Goal: Transaction & Acquisition: Subscribe to service/newsletter

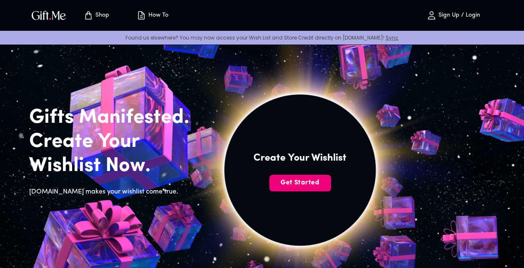
click at [290, 182] on span "Get Started" at bounding box center [300, 182] width 62 height 9
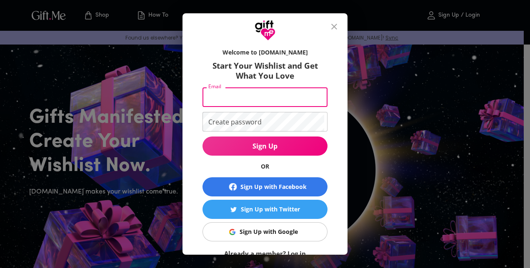
click at [260, 97] on input "Email" at bounding box center [264, 98] width 122 height 20
type input "[EMAIL_ADDRESS][DOMAIN_NAME]"
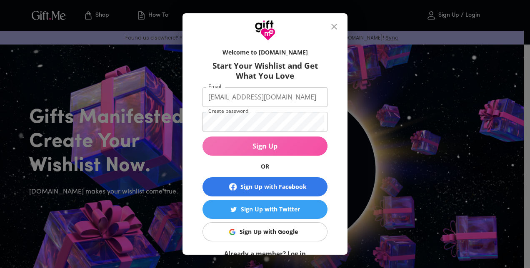
click at [276, 149] on span "Sign Up" at bounding box center [265, 146] width 125 height 9
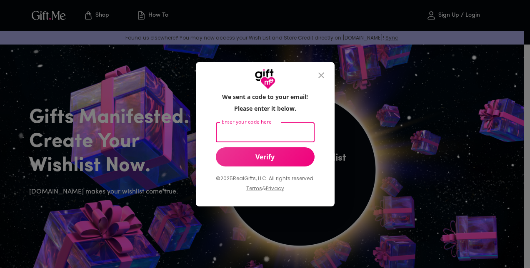
click at [260, 142] on input "Enter your code here" at bounding box center [263, 133] width 95 height 20
type input "161695"
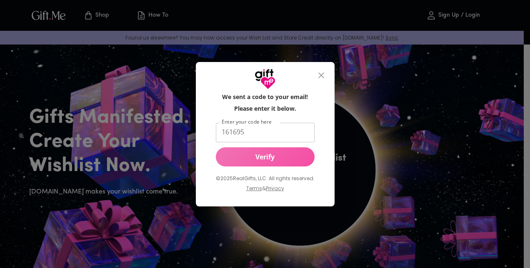
click at [257, 158] on span "Verify" at bounding box center [265, 157] width 99 height 9
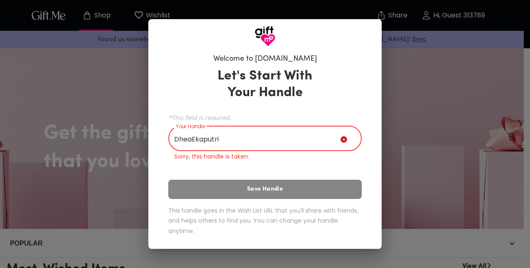
click at [191, 139] on input "DheaEkaputri" at bounding box center [254, 139] width 172 height 23
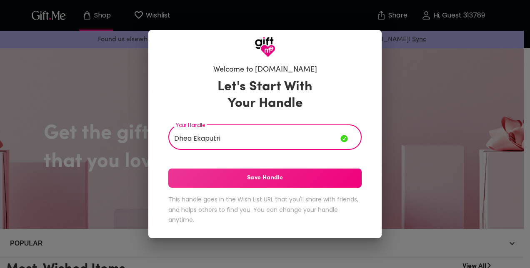
type input "Dhea Ekaputri"
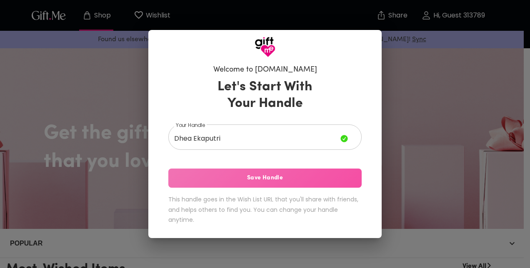
click at [228, 178] on span "Save Handle" at bounding box center [264, 178] width 193 height 9
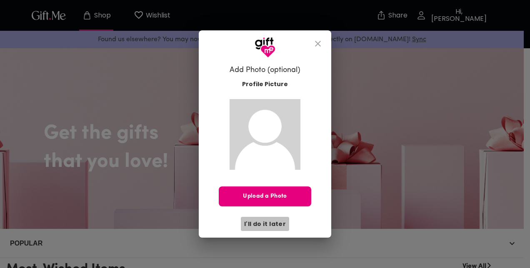
click at [273, 224] on span "I'll do it later" at bounding box center [265, 224] width 42 height 9
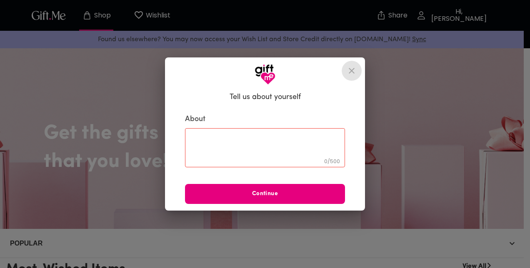
click at [354, 70] on icon "close" at bounding box center [352, 71] width 10 height 10
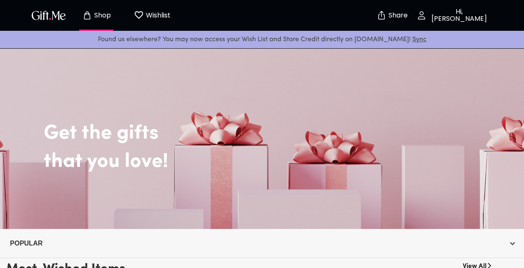
click at [128, 147] on div "Get the gifts that you love!" at bounding box center [261, 138] width 511 height 82
click at [155, 17] on p "Wishlist" at bounding box center [157, 15] width 27 height 11
